Goal: Task Accomplishment & Management: Complete application form

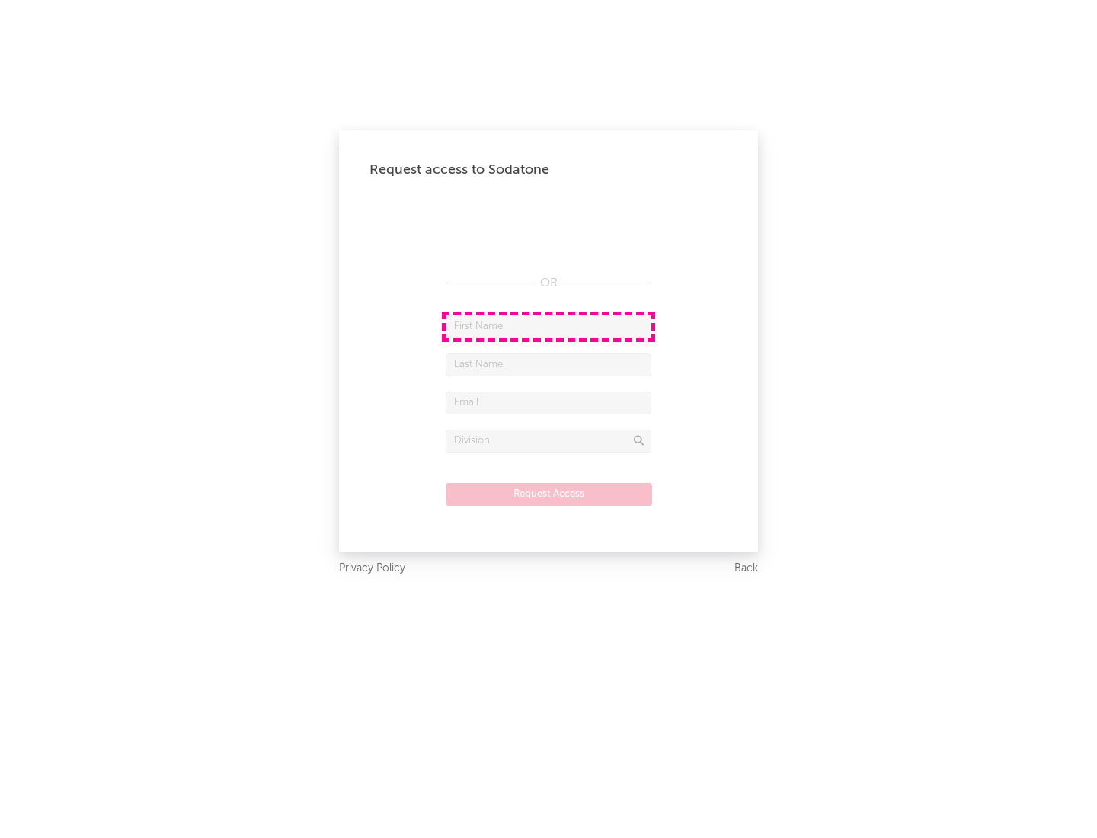
click at [549, 326] on input "text" at bounding box center [549, 326] width 206 height 23
type input "[PERSON_NAME]"
click at [549, 364] on input "text" at bounding box center [549, 364] width 206 height 23
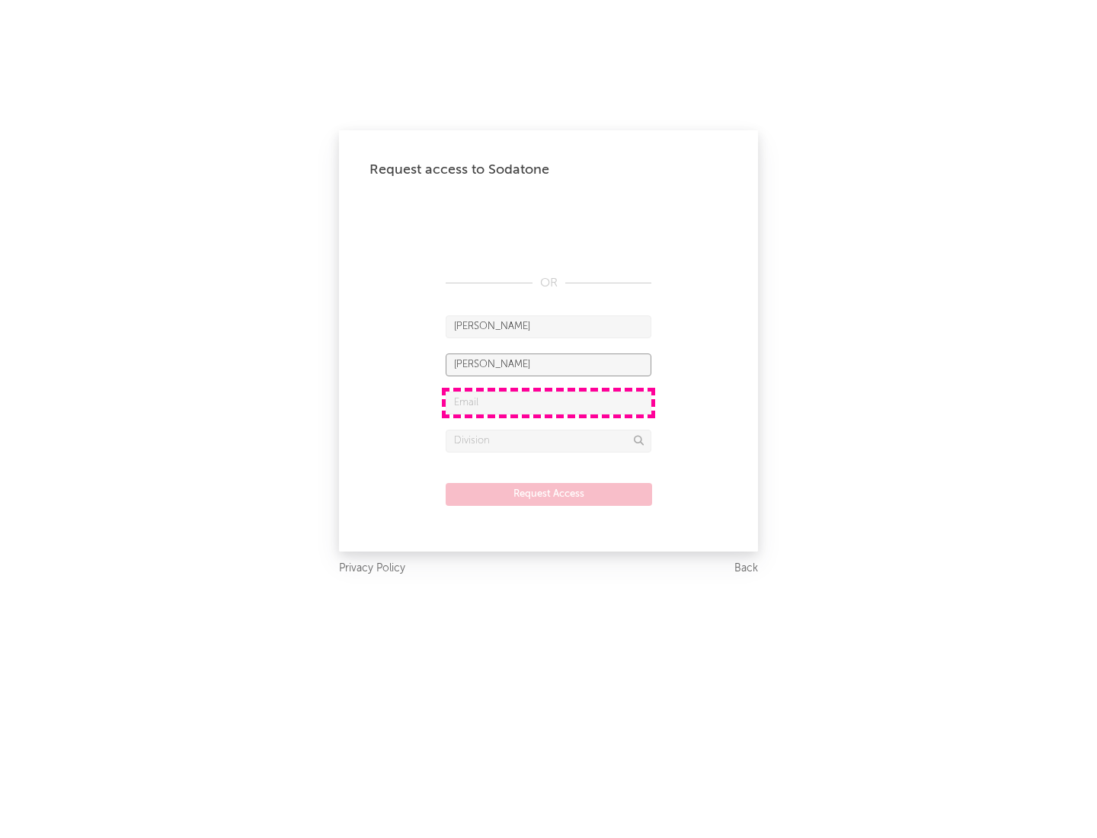
type input "[PERSON_NAME]"
click at [549, 402] on input "text" at bounding box center [549, 403] width 206 height 23
type input "[EMAIL_ADDRESS][DOMAIN_NAME]"
click at [549, 440] on input "text" at bounding box center [549, 441] width 206 height 23
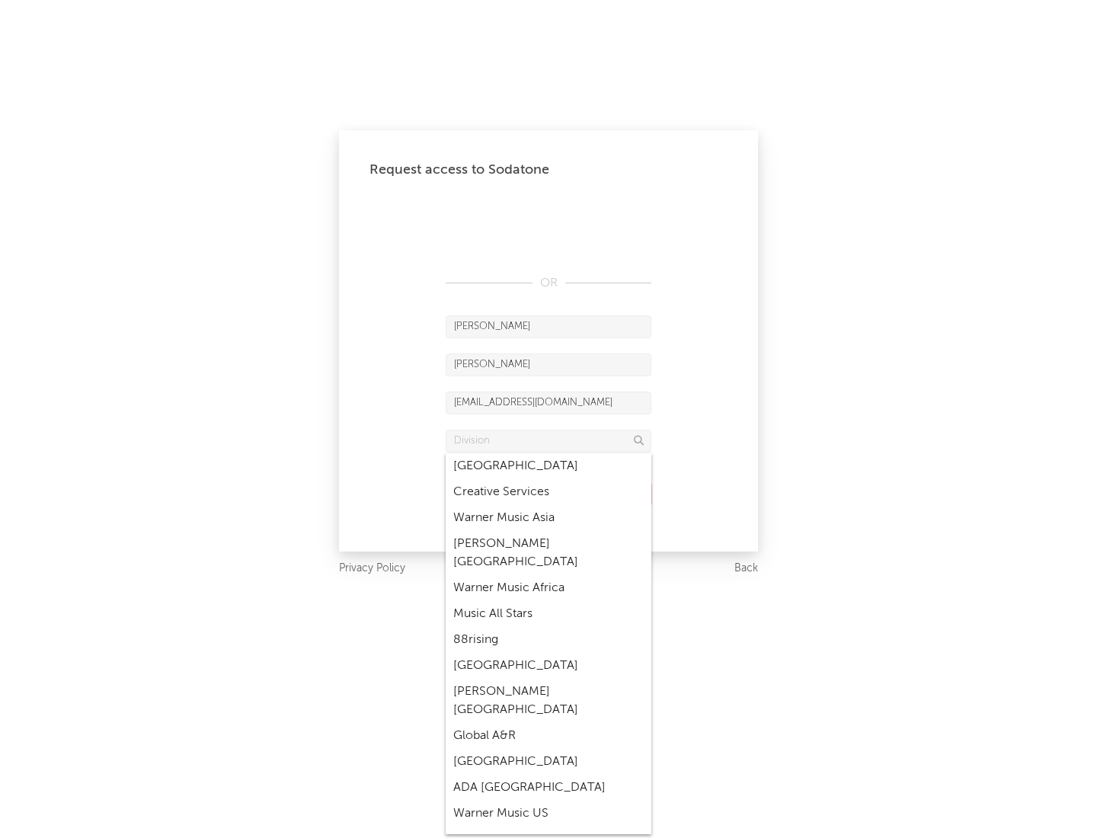
click at [549, 601] on div "Music All Stars" at bounding box center [549, 614] width 206 height 26
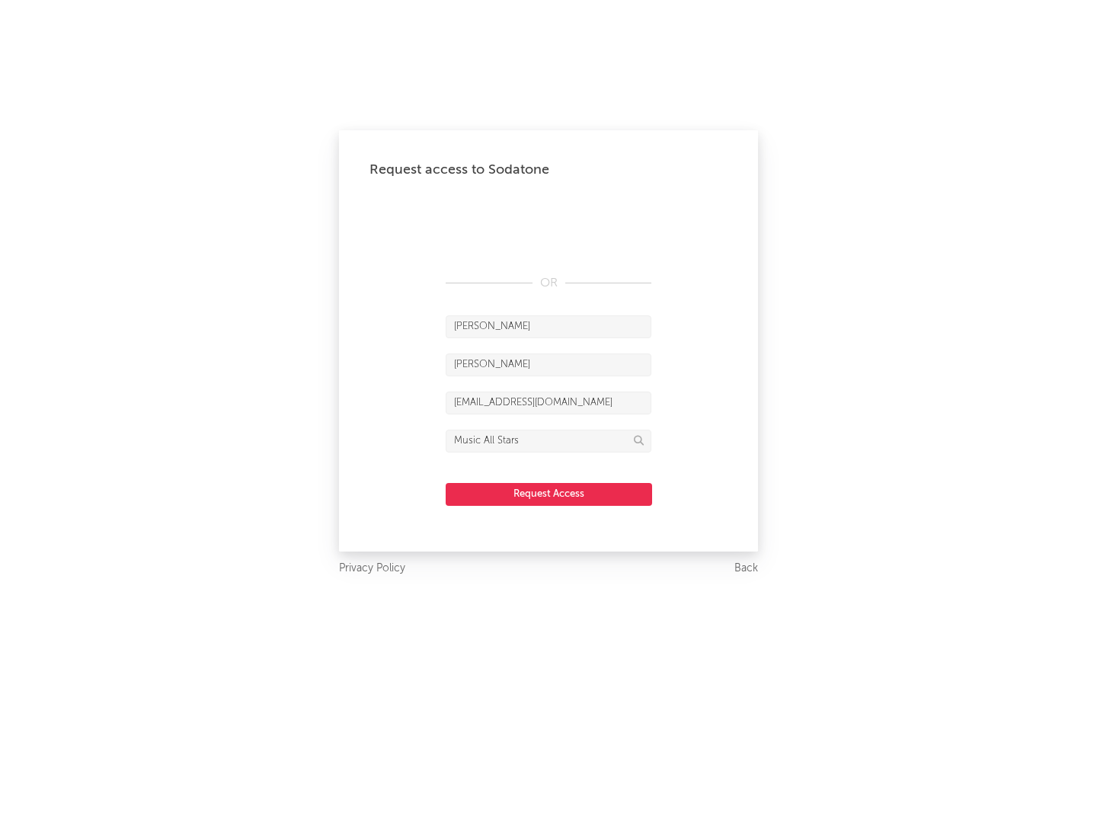
type input "Music All Stars"
click at [549, 494] on button "Request Access" at bounding box center [549, 494] width 206 height 23
